Goal: Information Seeking & Learning: Check status

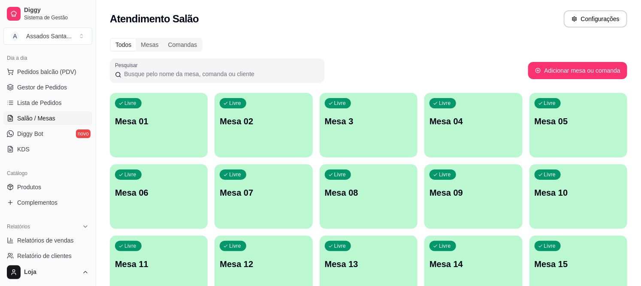
scroll to position [95, 0]
click at [59, 230] on div "Relatórios" at bounding box center [47, 226] width 89 height 14
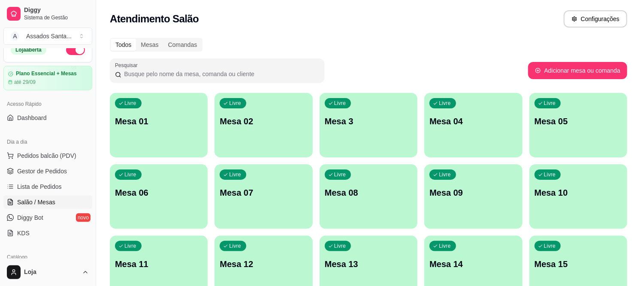
scroll to position [0, 0]
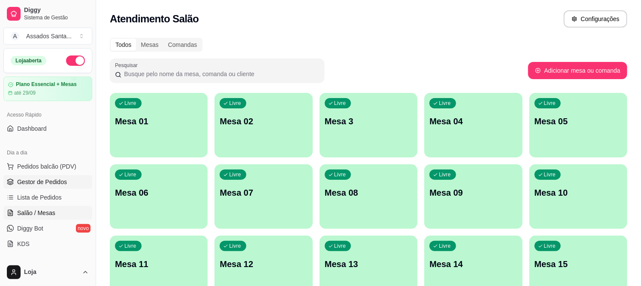
click at [42, 182] on span "Gestor de Pedidos" at bounding box center [42, 181] width 50 height 9
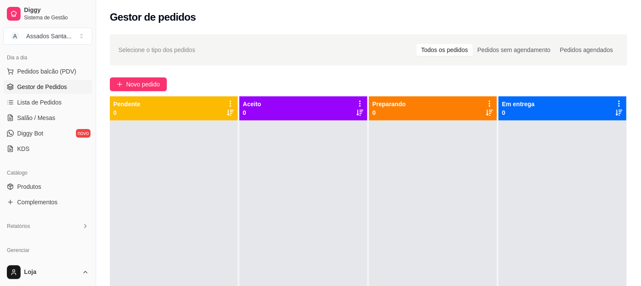
scroll to position [95, 0]
click at [69, 226] on div "Relatórios" at bounding box center [47, 226] width 89 height 14
click at [62, 236] on span "Relatórios de vendas" at bounding box center [45, 239] width 57 height 9
select select "ALL"
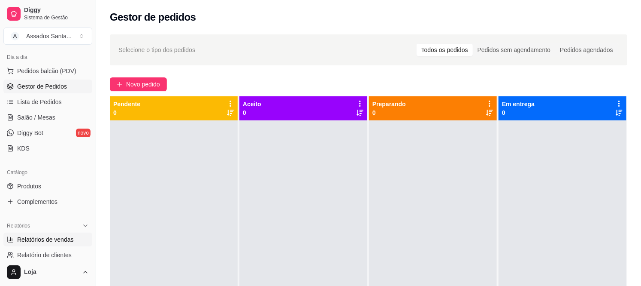
select select "0"
